Goal: Transaction & Acquisition: Purchase product/service

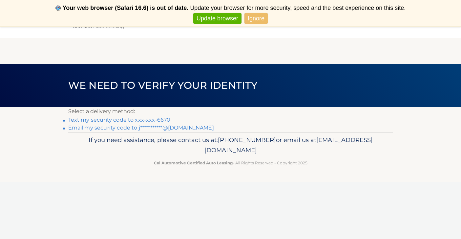
click at [126, 120] on link "Text my security code to xxx-xxx-6670" at bounding box center [119, 119] width 102 height 6
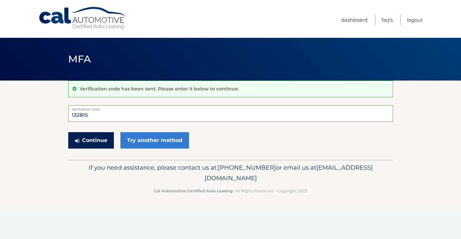
type input "132815"
click at [106, 134] on button "Continue" at bounding box center [91, 140] width 46 height 16
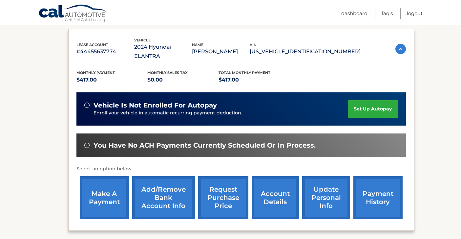
scroll to position [123, 0]
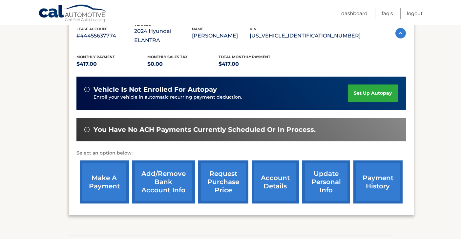
click at [93, 173] on link "make a payment" at bounding box center [104, 181] width 49 height 43
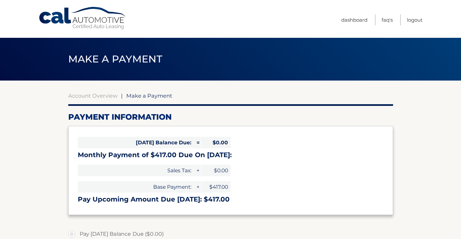
select select "OTFmMDg1YTUtMjE1MC00ZTI0LTgwZjctY2M1NGFkMTg5MzU2"
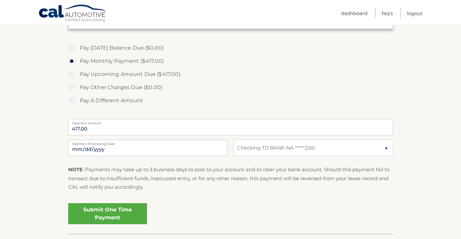
scroll to position [201, 0]
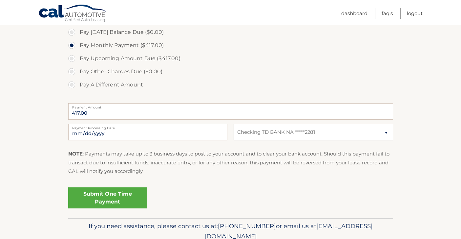
click at [109, 198] on link "Submit One Time Payment" at bounding box center [107, 197] width 79 height 21
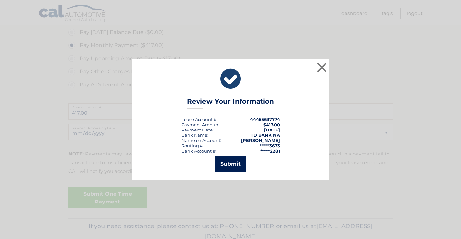
click at [233, 167] on button "Submit" at bounding box center [230, 164] width 31 height 16
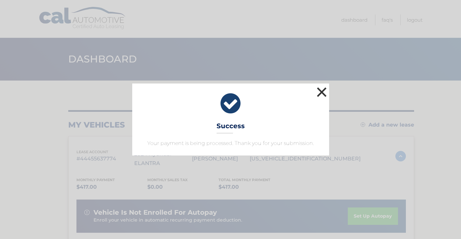
click at [319, 90] on button "×" at bounding box center [321, 91] width 13 height 13
